Goal: Task Accomplishment & Management: Use online tool/utility

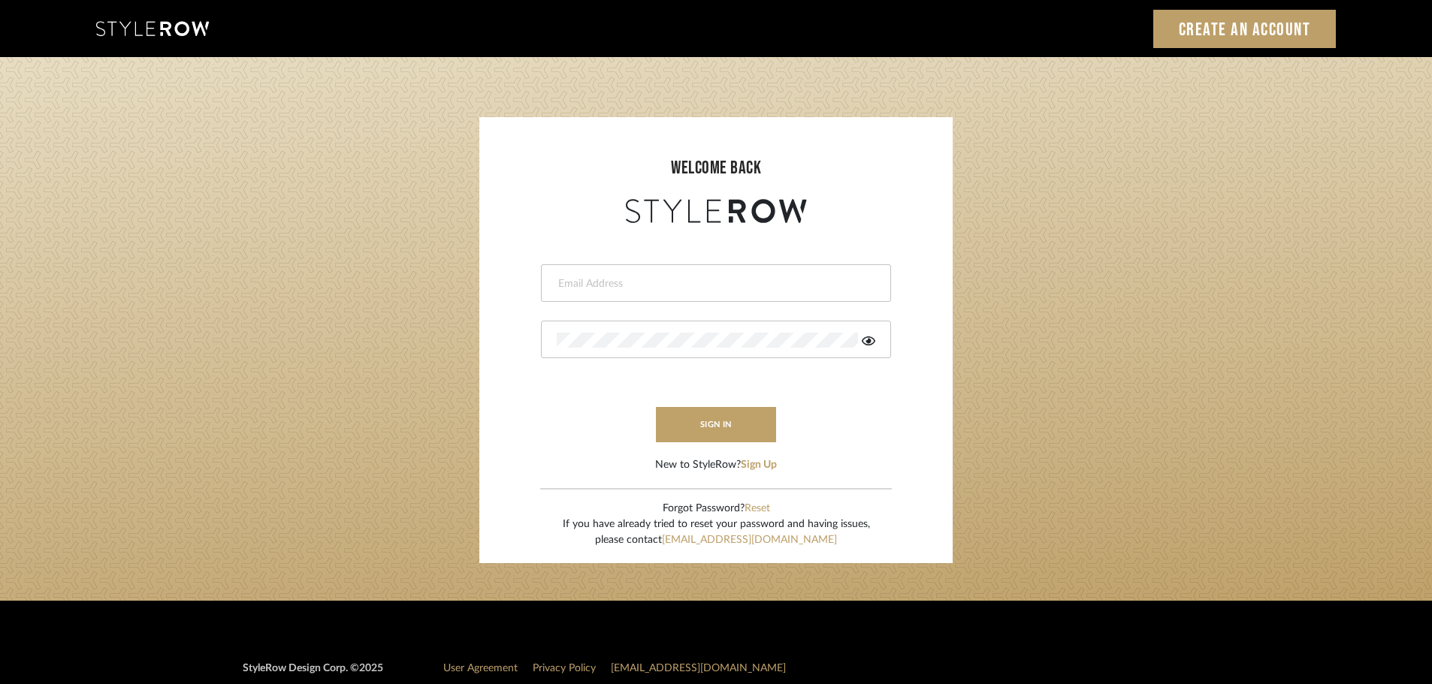
click at [577, 290] on input "email" at bounding box center [714, 283] width 315 height 15
click at [586, 285] on input "email" at bounding box center [704, 283] width 294 height 15
type input "[DOMAIN_NAME][EMAIL_ADDRESS][DOMAIN_NAME]"
click at [696, 415] on button "sign in" at bounding box center [716, 424] width 120 height 35
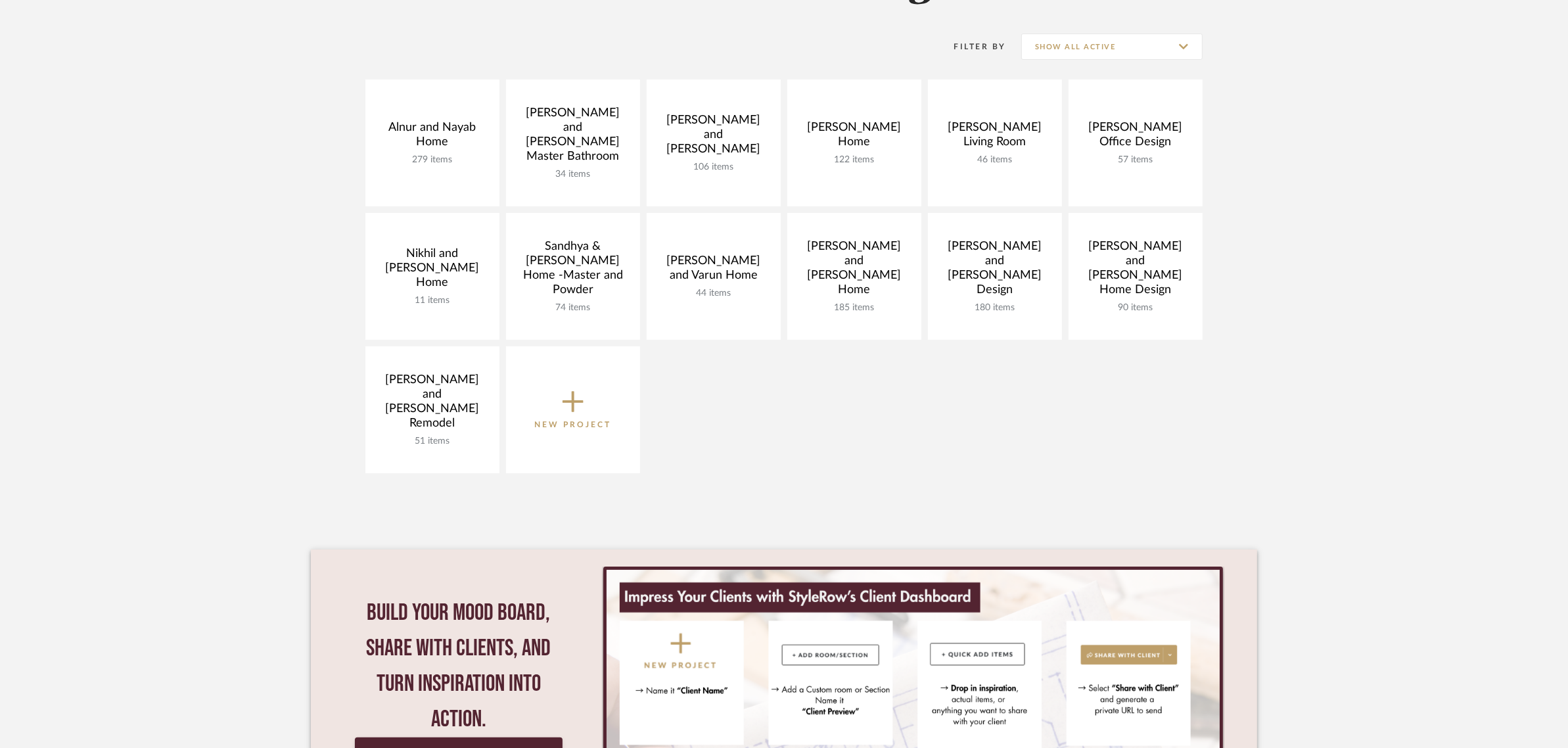
scroll to position [164, 0]
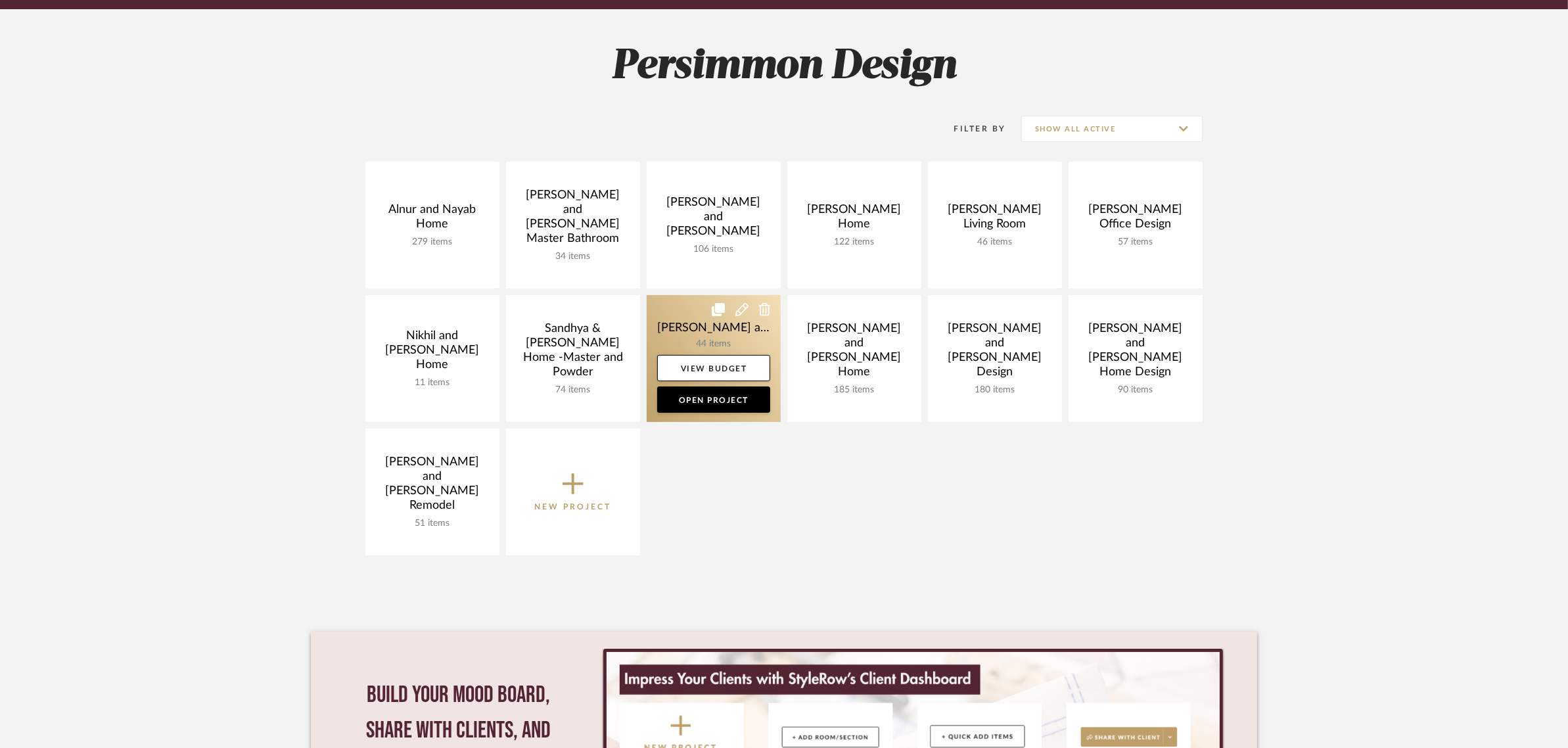
click at [688, 325] on link at bounding box center [713, 358] width 134 height 127
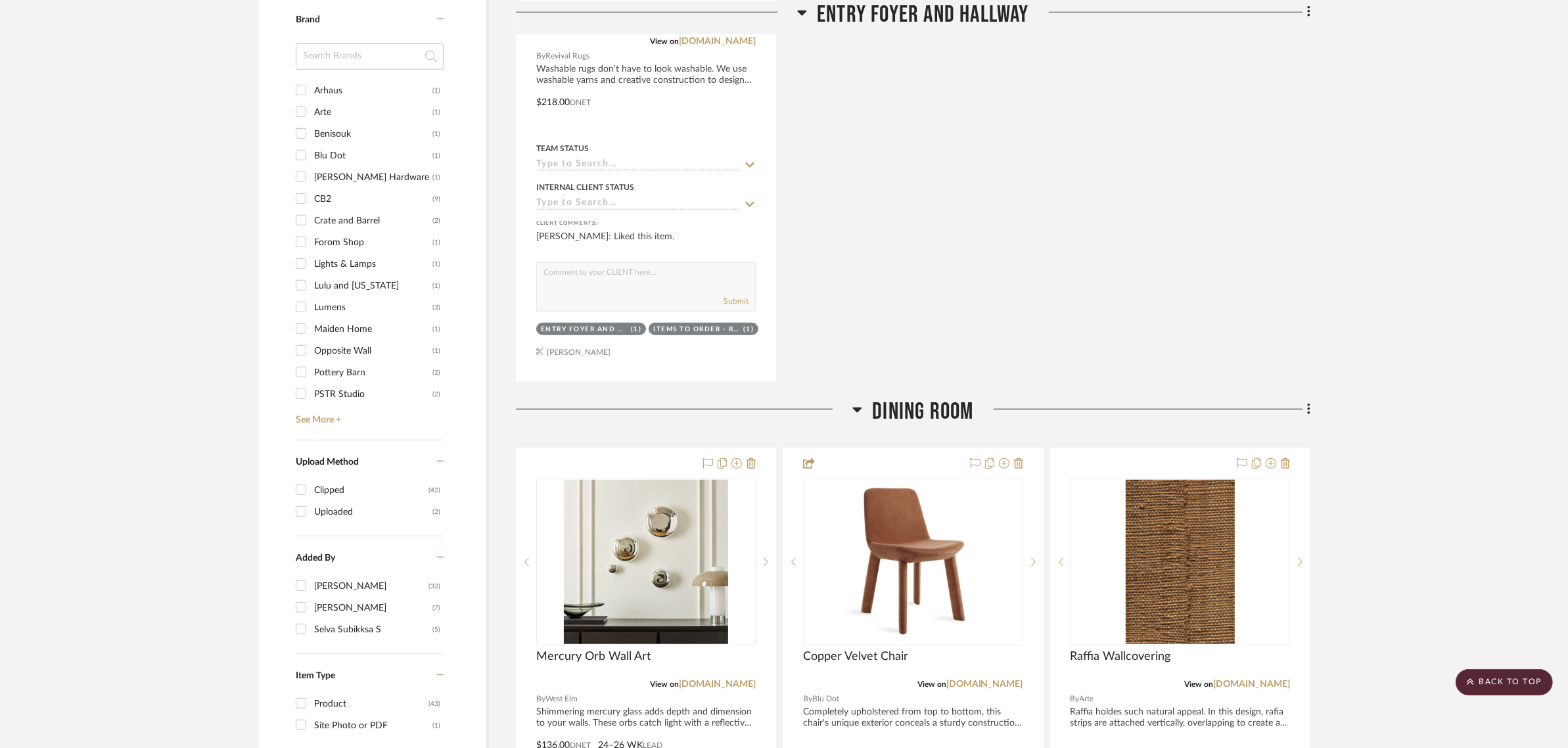
scroll to position [1233, 0]
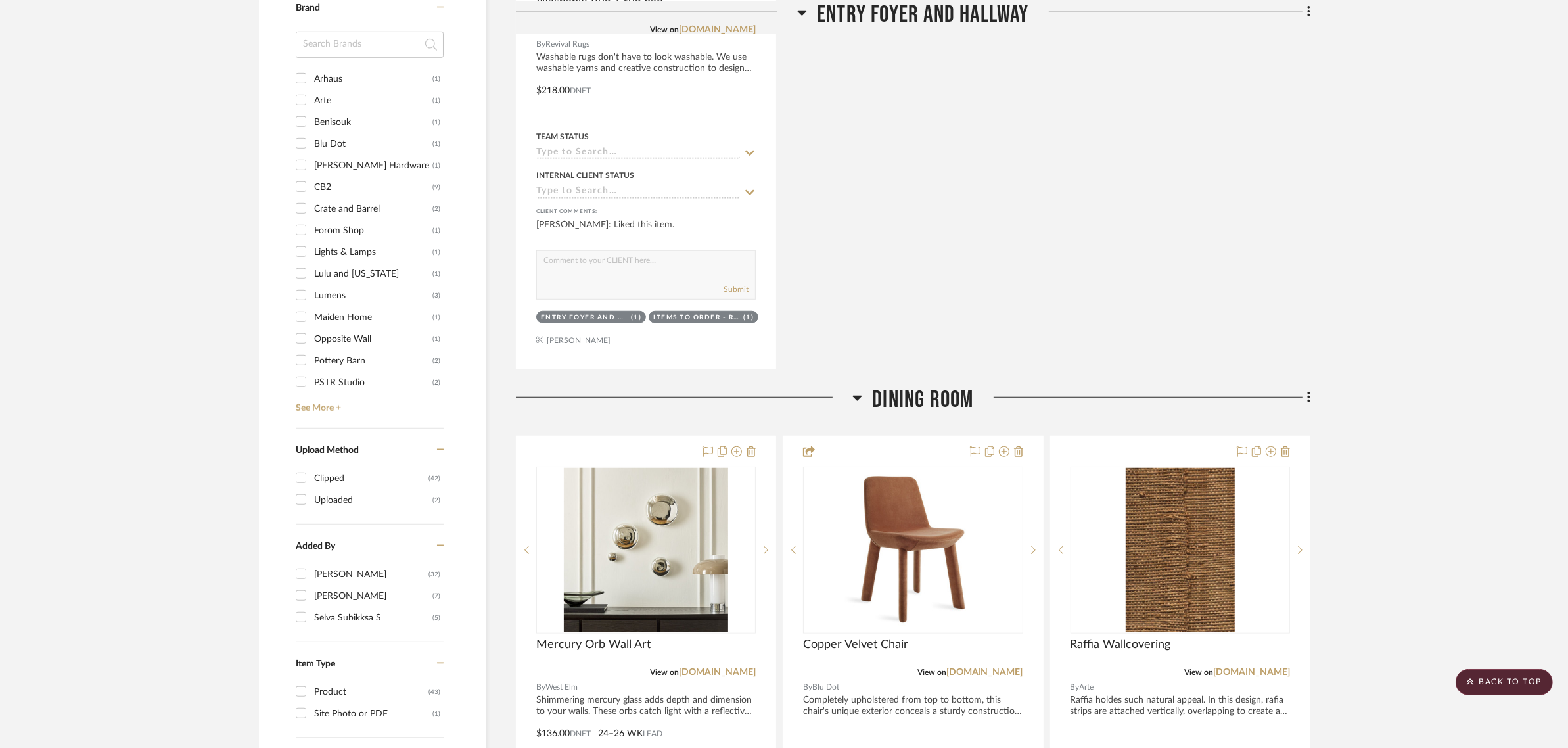
click at [345, 285] on div "Lumens" at bounding box center [373, 296] width 118 height 21
click at [311, 284] on input "Lumens (3)" at bounding box center [301, 295] width 21 height 21
checkbox input "true"
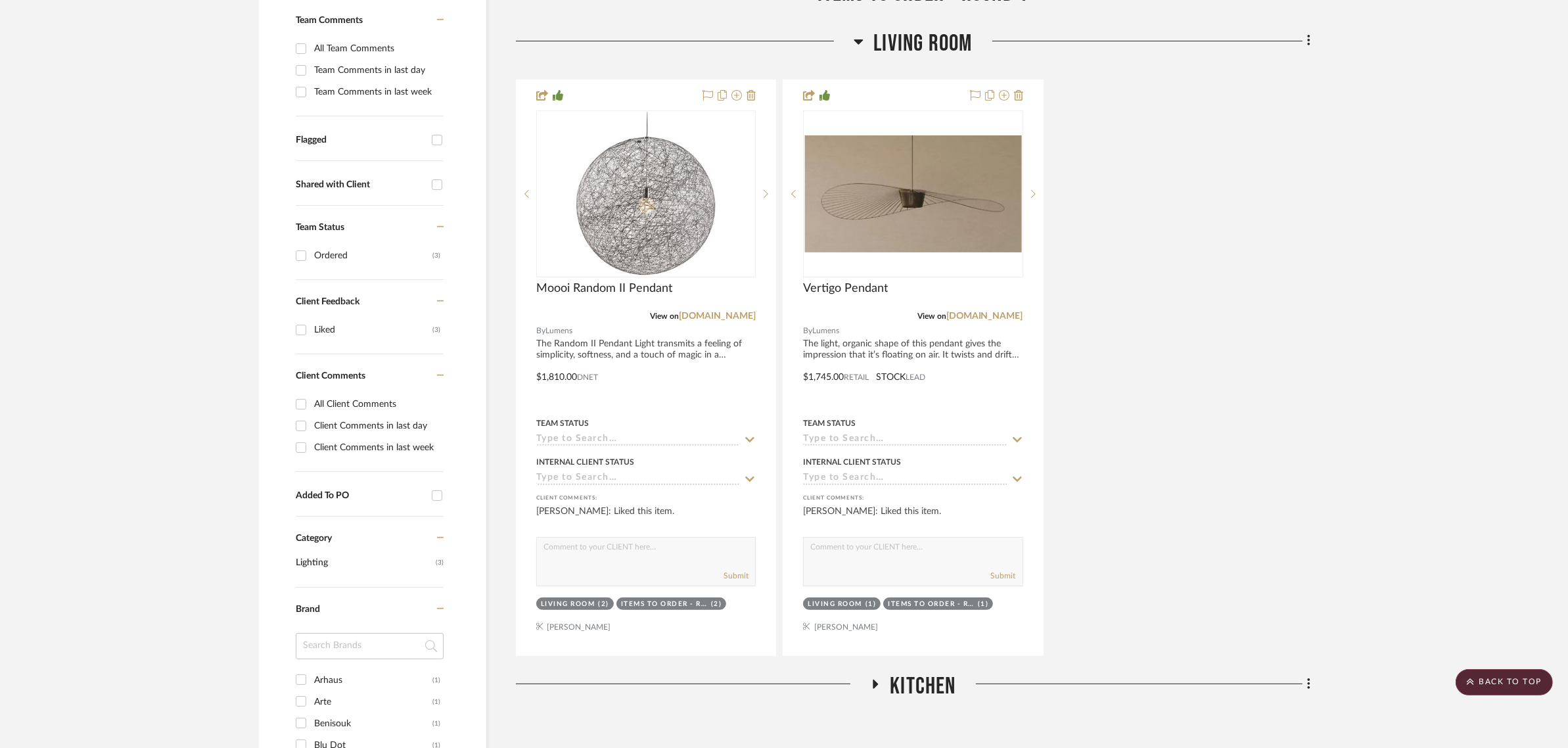
scroll to position [82, 0]
